Goal: Obtain resource: Download file/media

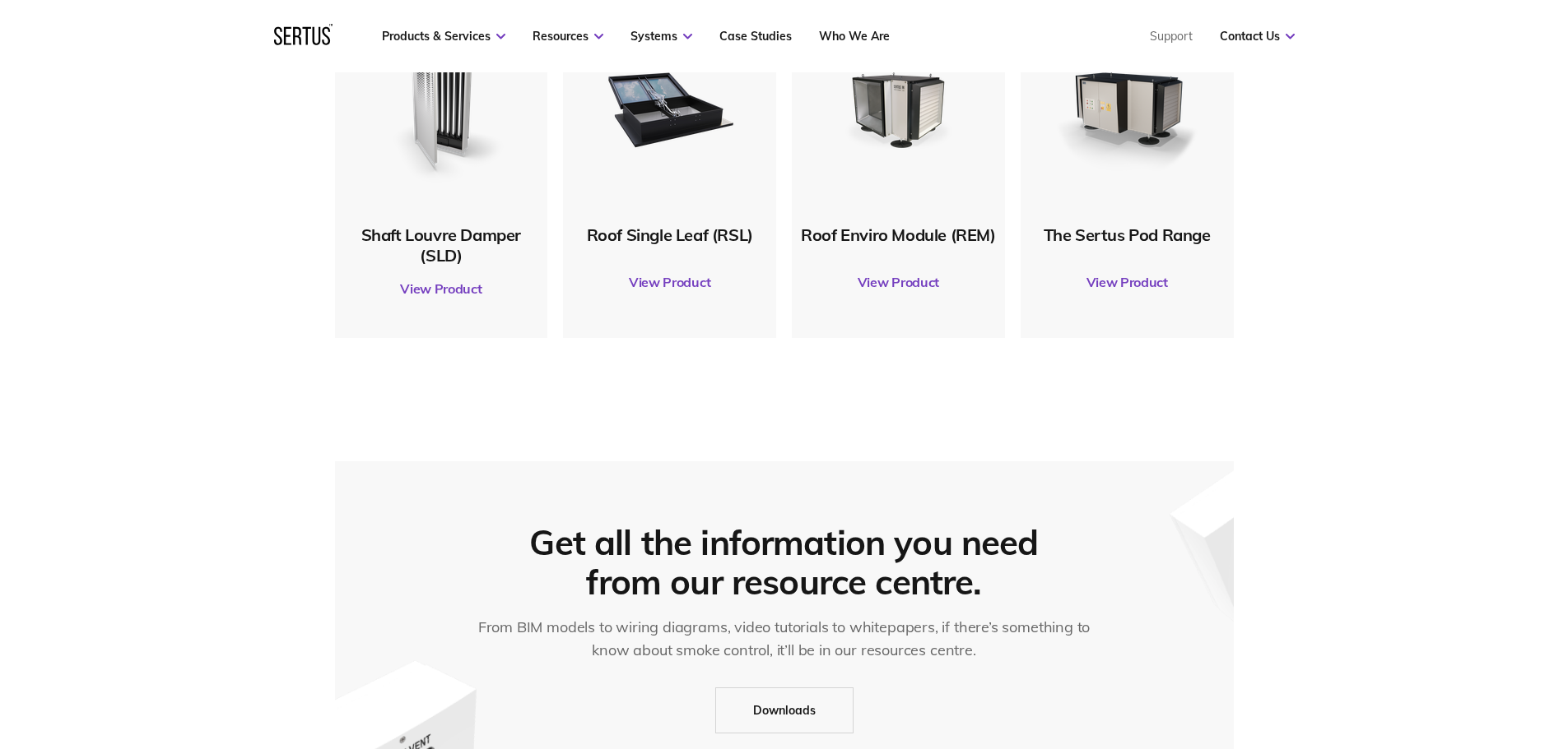
scroll to position [822, 0]
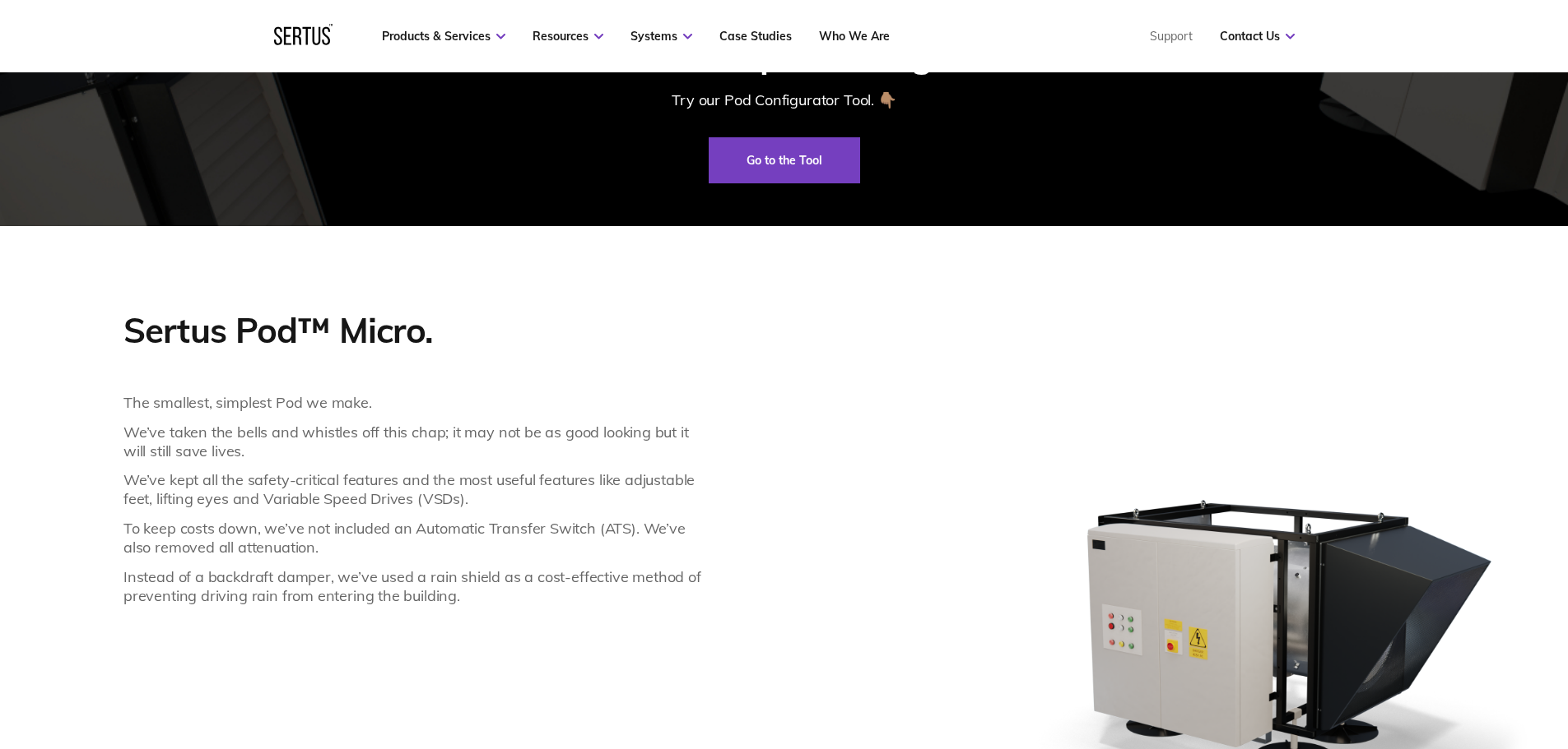
scroll to position [658, 0]
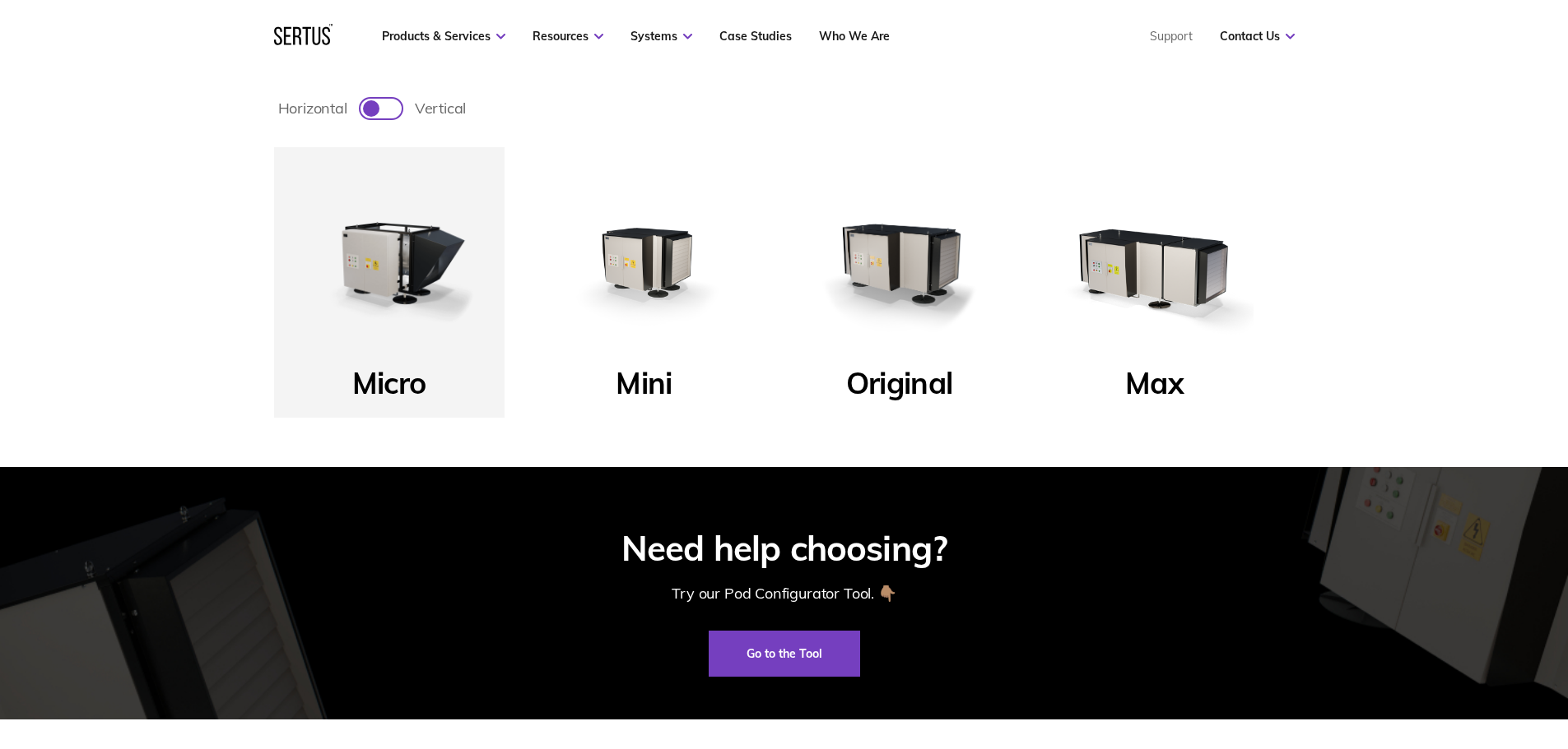
click at [1141, 270] on img at bounding box center [1154, 262] width 198 height 198
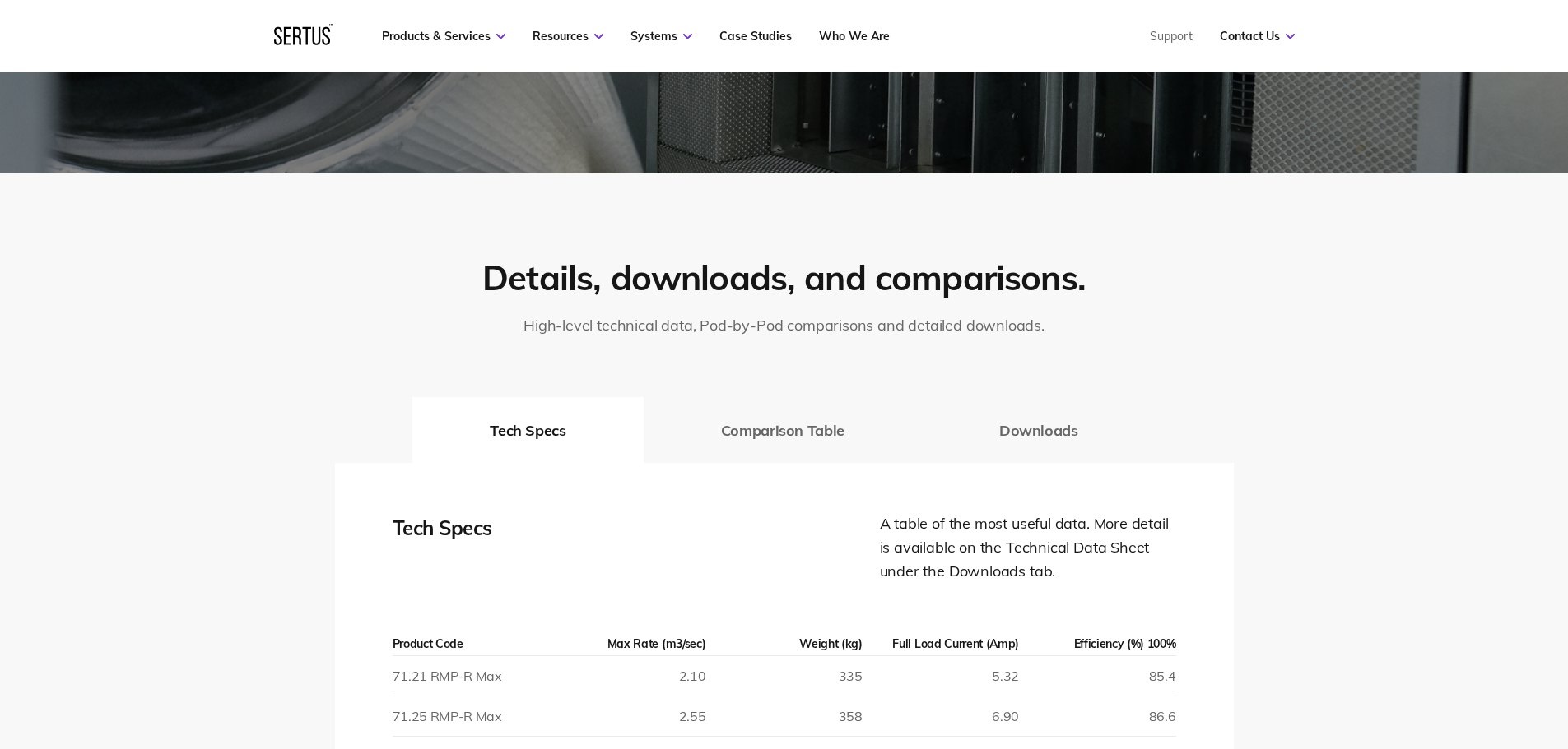
scroll to position [2386, 0]
click at [1017, 435] on button "Downloads" at bounding box center [1038, 430] width 234 height 66
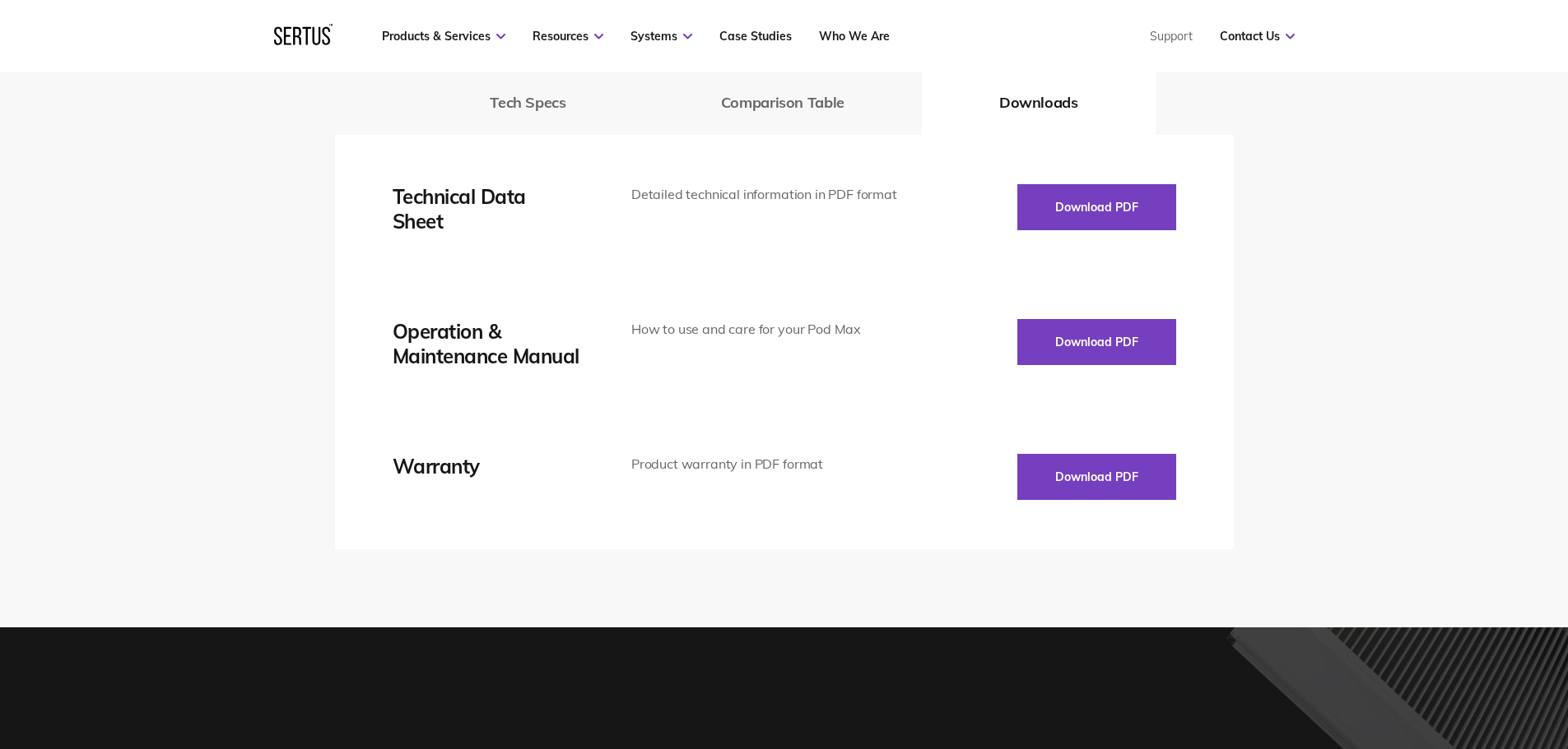
scroll to position [2468, 0]
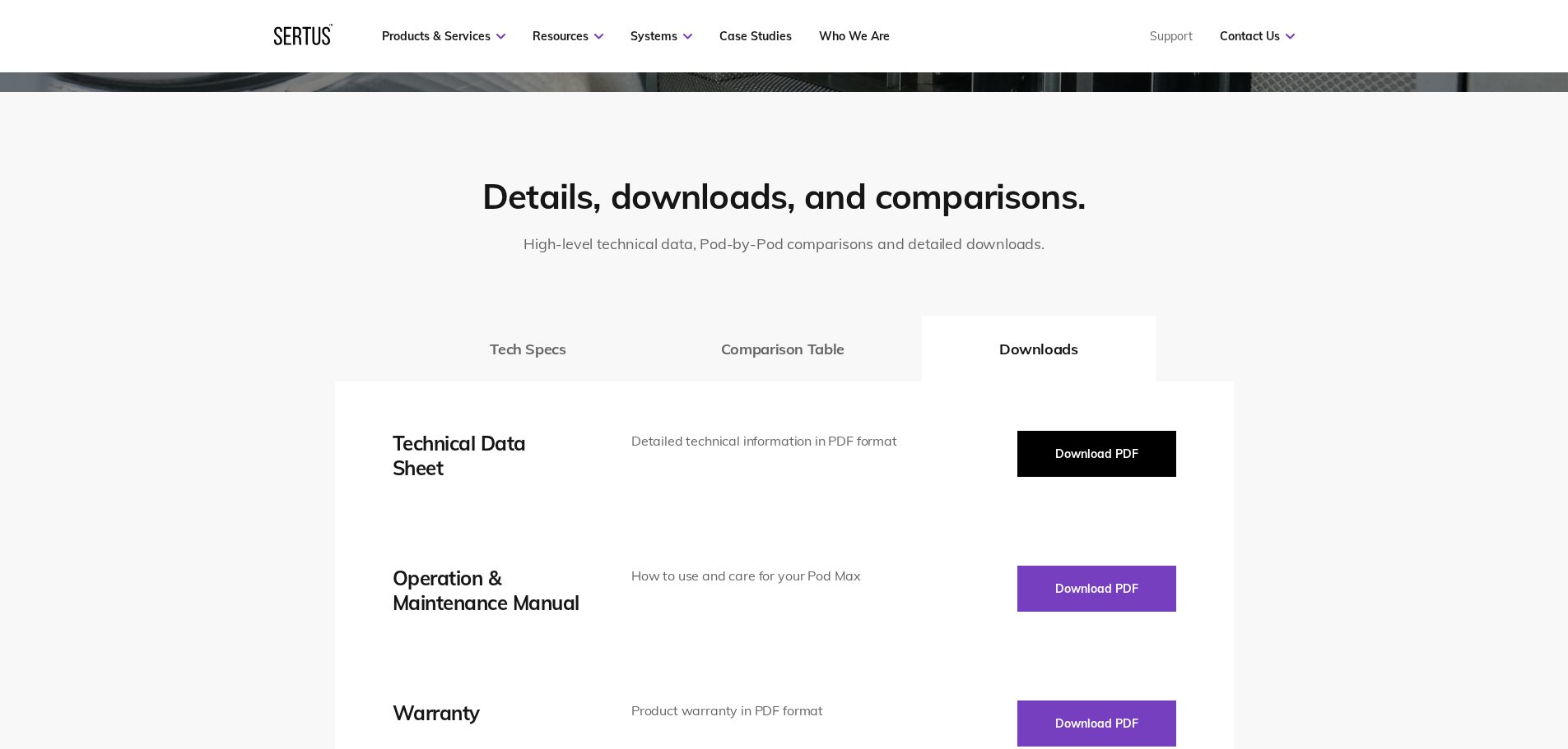
click at [1054, 460] on button "Download PDF" at bounding box center [1097, 454] width 158 height 46
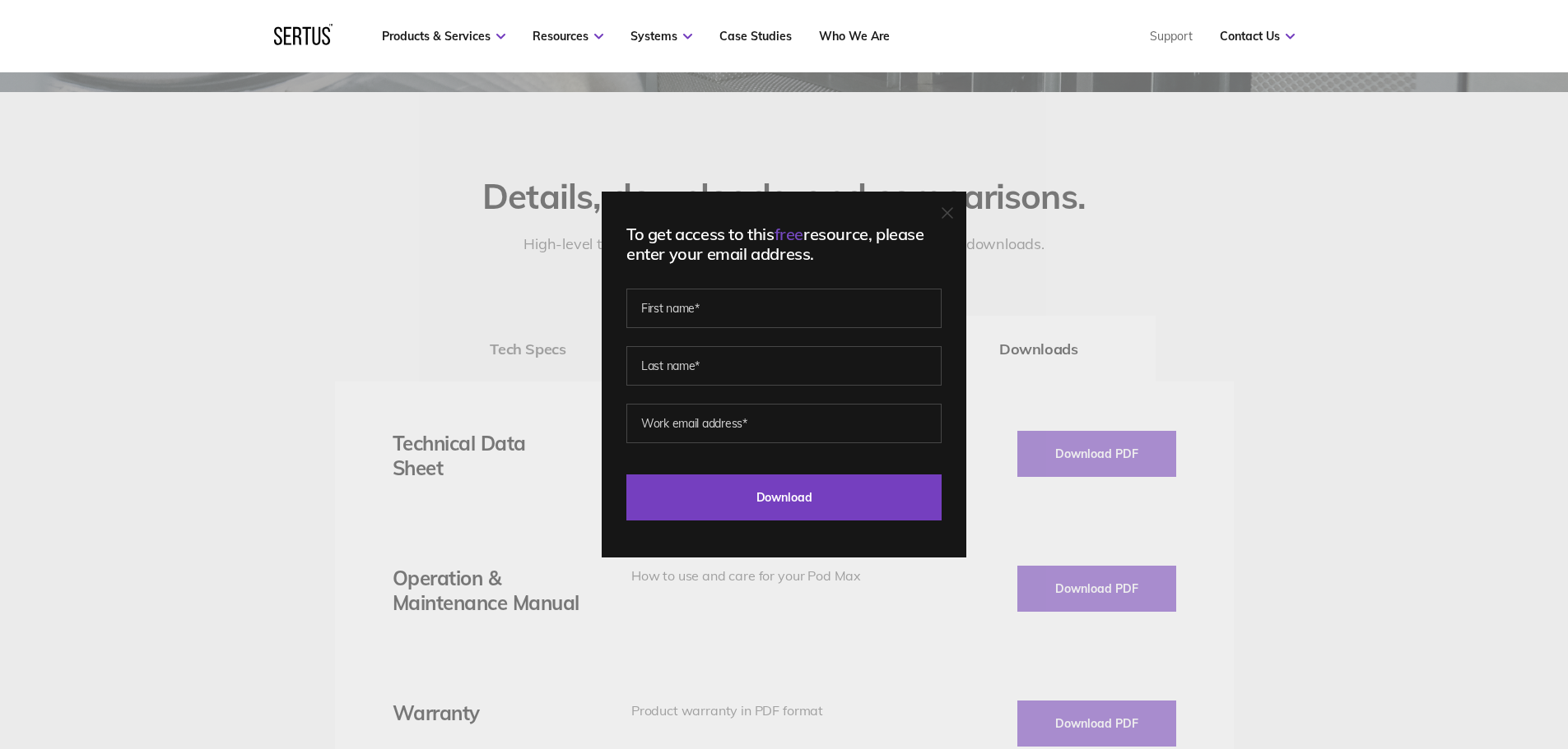
click at [388, 240] on div "To get access to this free resource, please enter your email address. Last Down…" at bounding box center [784, 374] width 1568 height 749
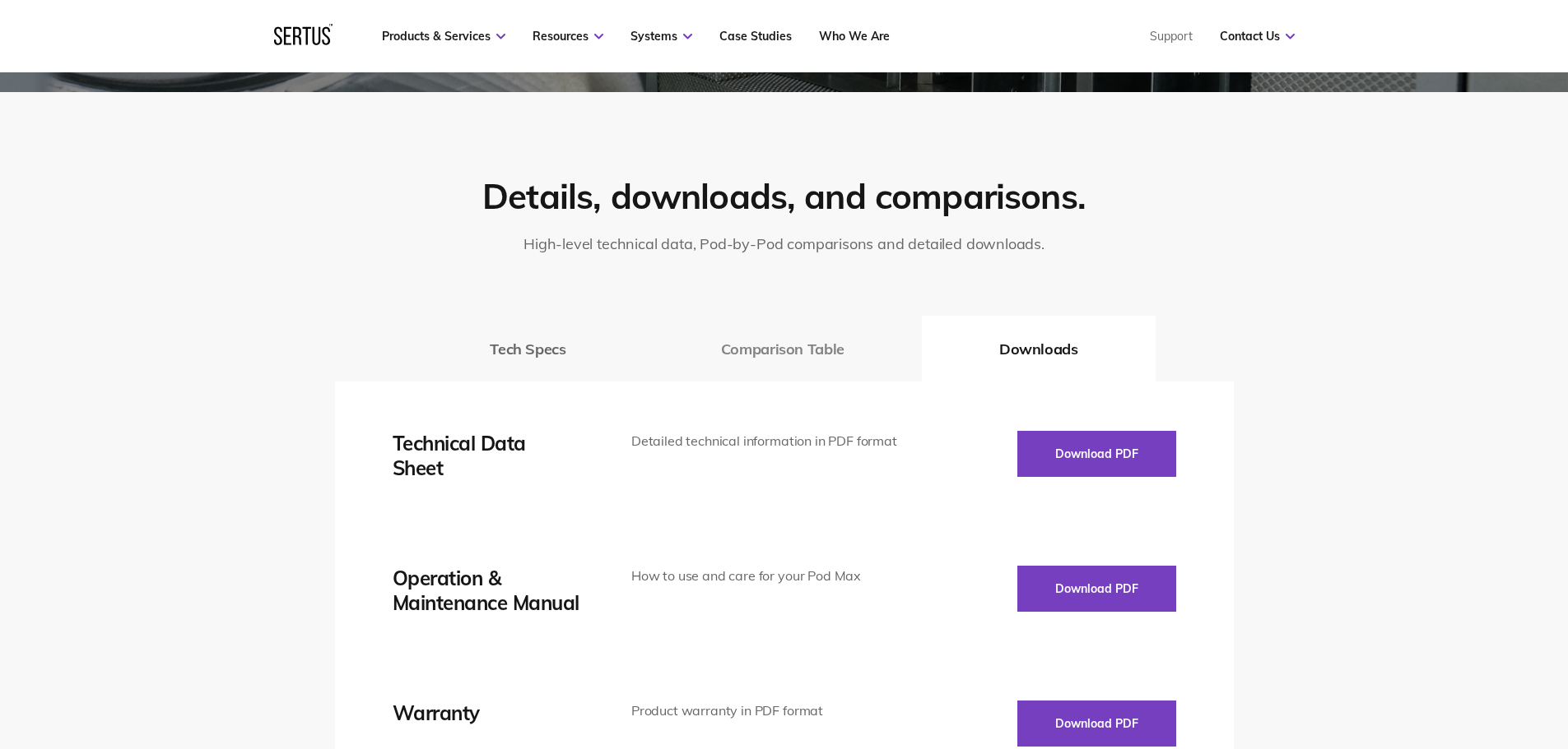
click at [781, 352] on button "Comparison Table" at bounding box center [783, 348] width 278 height 66
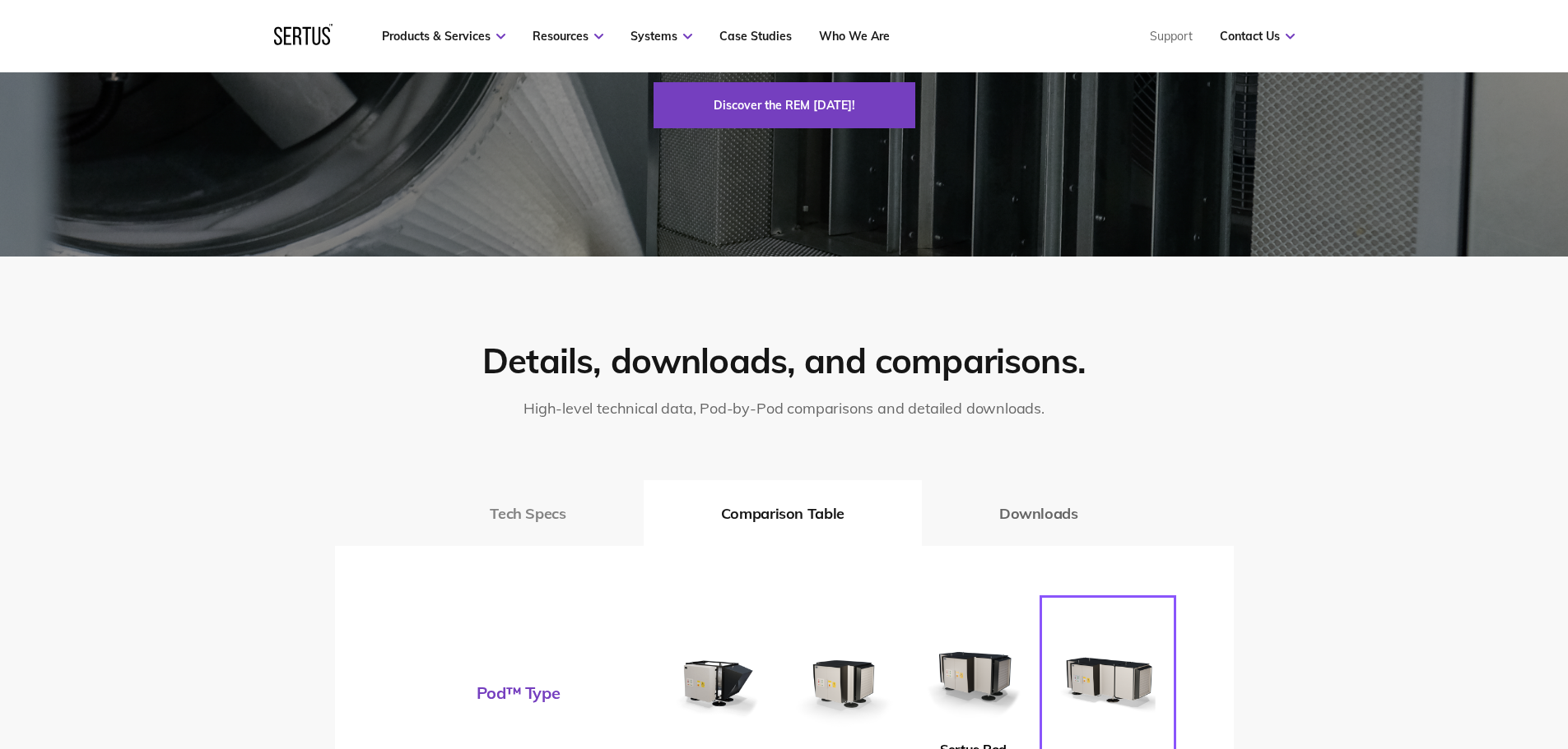
click at [548, 543] on button "Tech Specs" at bounding box center [528, 512] width 231 height 66
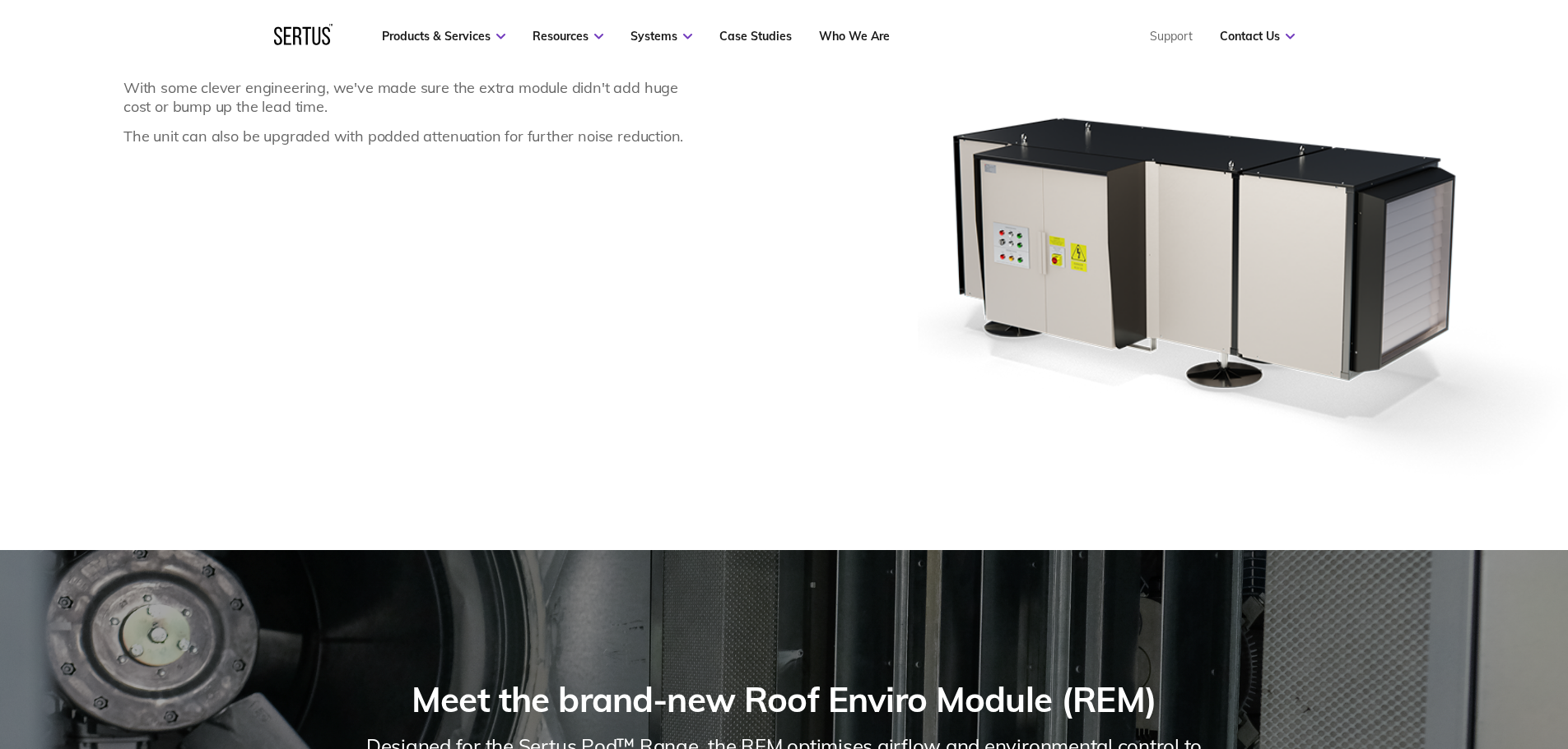
scroll to position [1152, 0]
